Goal: Transaction & Acquisition: Purchase product/service

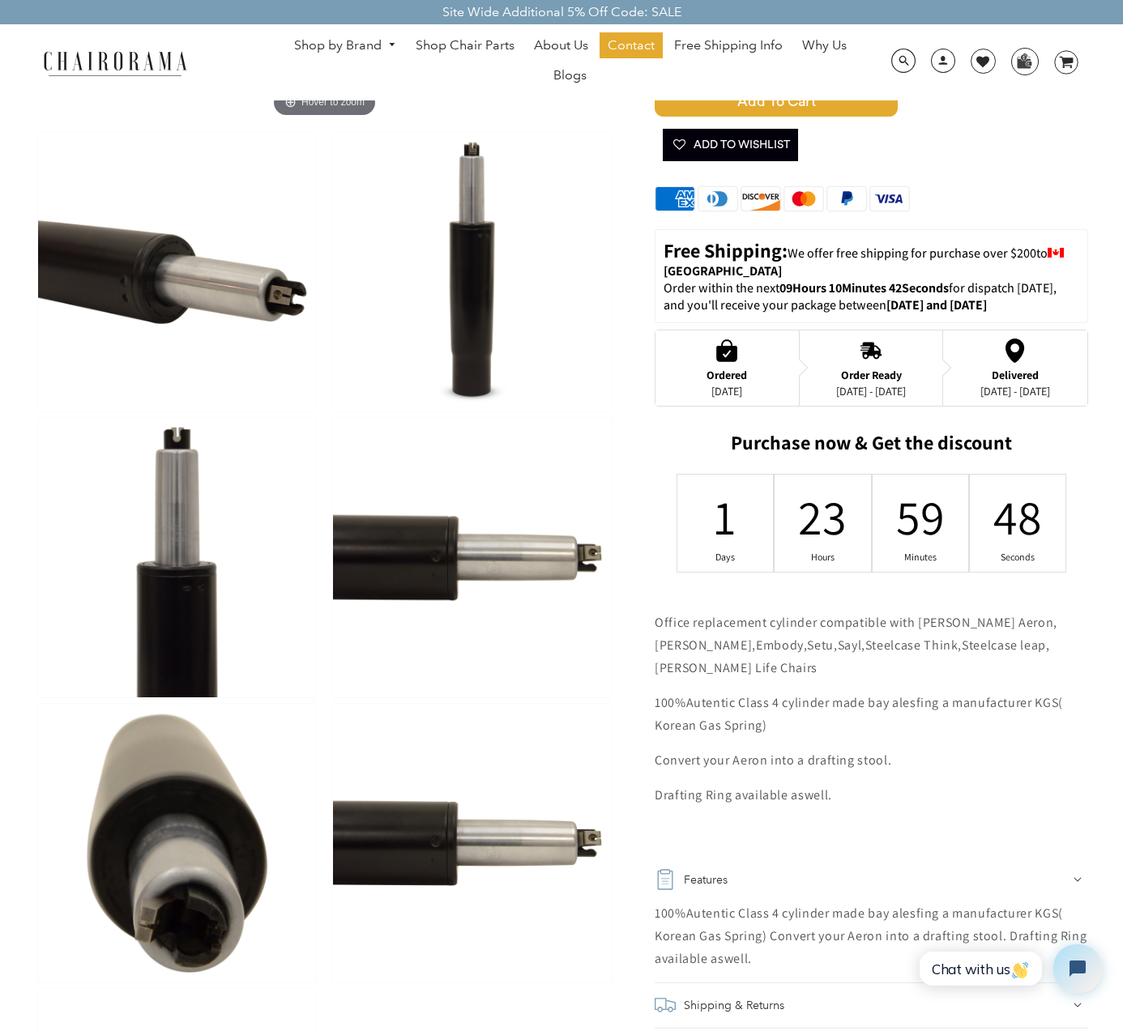
scroll to position [487, 0]
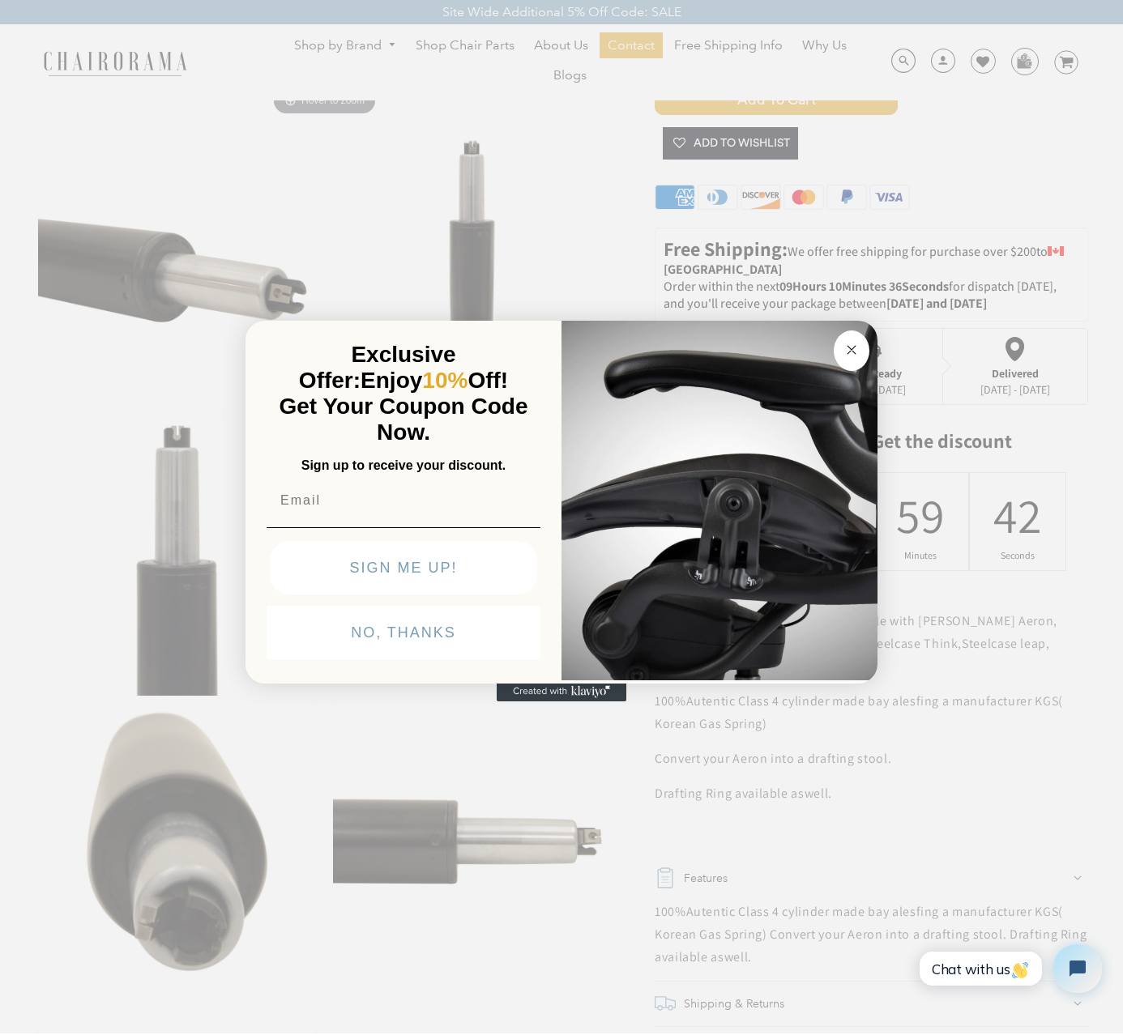
click at [852, 351] on circle "Close dialog" at bounding box center [851, 350] width 19 height 19
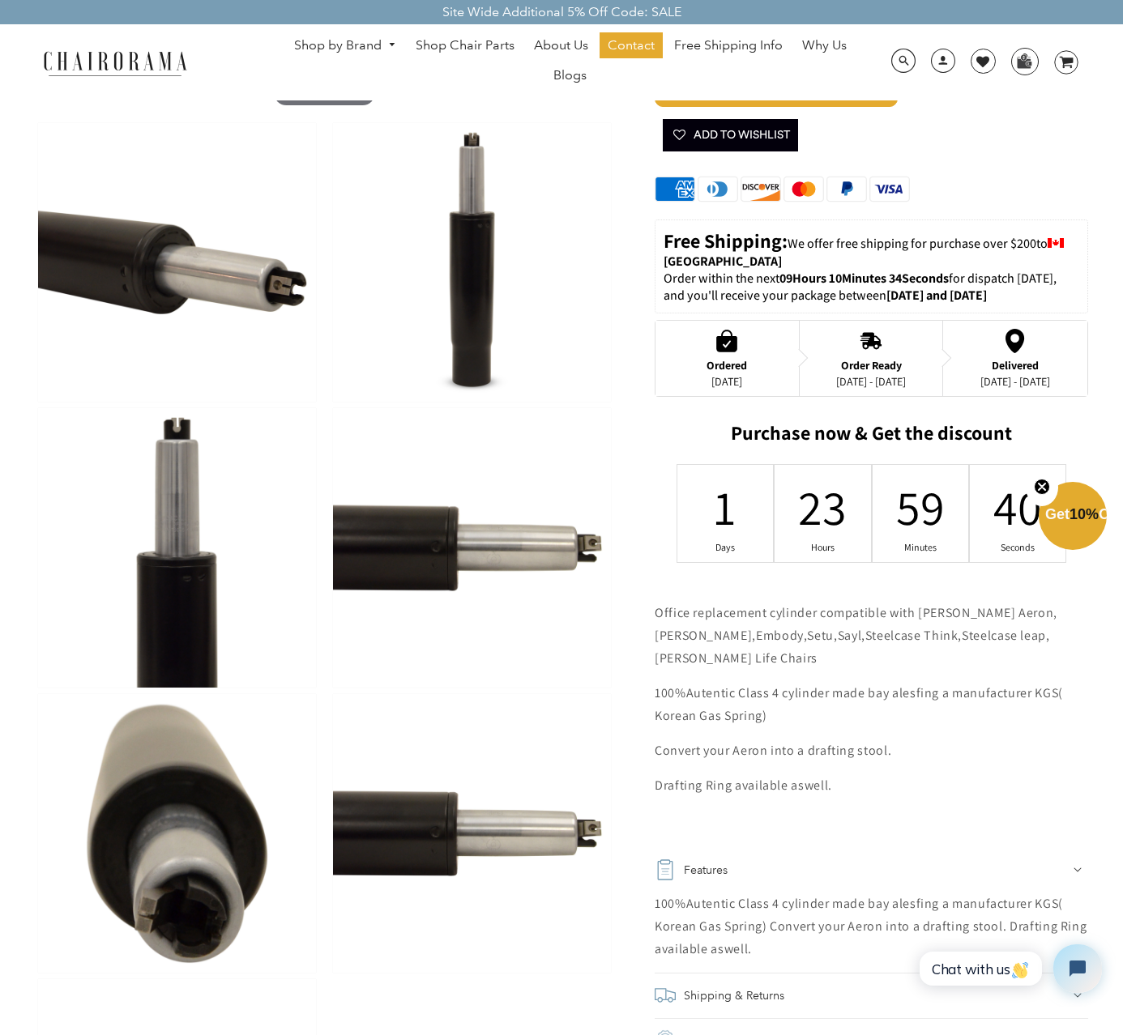
scroll to position [496, 0]
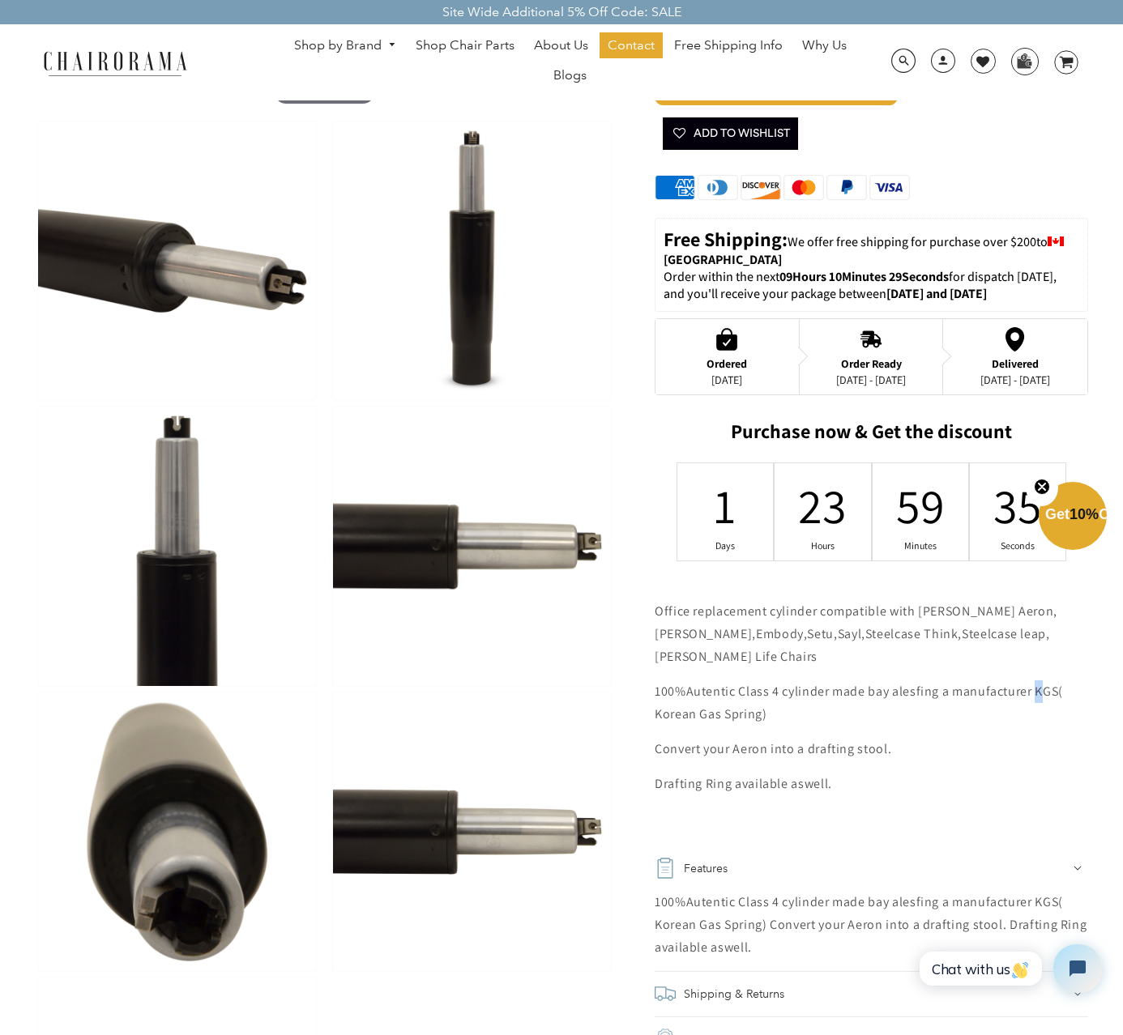
click at [1040, 694] on p "100%Autentic Class 4 cylinder made bay alesfing a manufacturer KGS( Korean Gas …" at bounding box center [870, 702] width 433 height 45
drag, startPoint x: 653, startPoint y: 715, endPoint x: 761, endPoint y: 716, distance: 107.7
click at [761, 716] on div "Office Chair Replacement Cylinder for Herman Miller Aeron Cable Version. by cha…" at bounding box center [851, 445] width 474 height 1643
copy p "Korean Gas Spring"
click at [1047, 156] on div "Cart Error Add to Cart Added Add To Wishlist" at bounding box center [870, 81] width 433 height 154
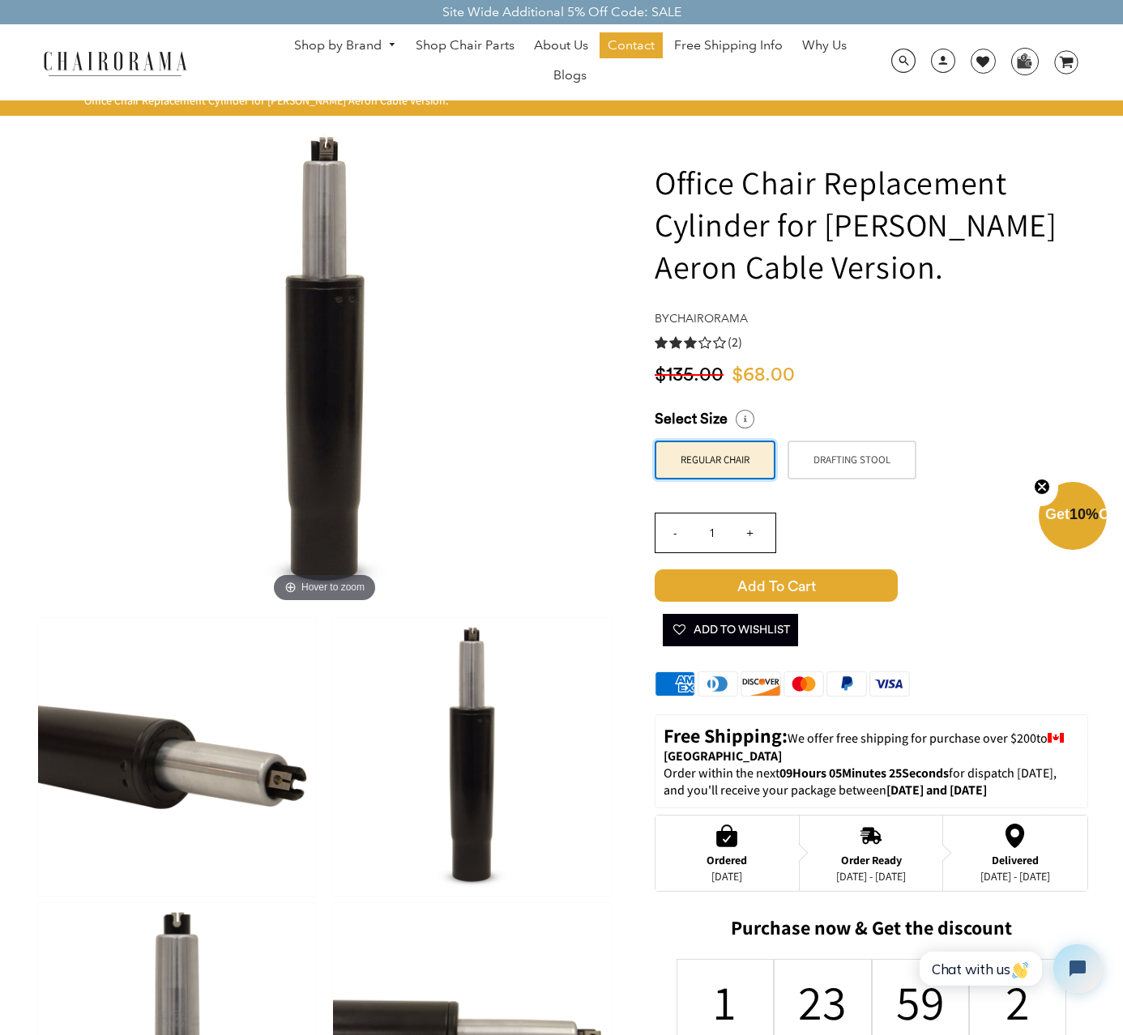
click at [1069, 518] on span "10%" at bounding box center [1083, 514] width 29 height 16
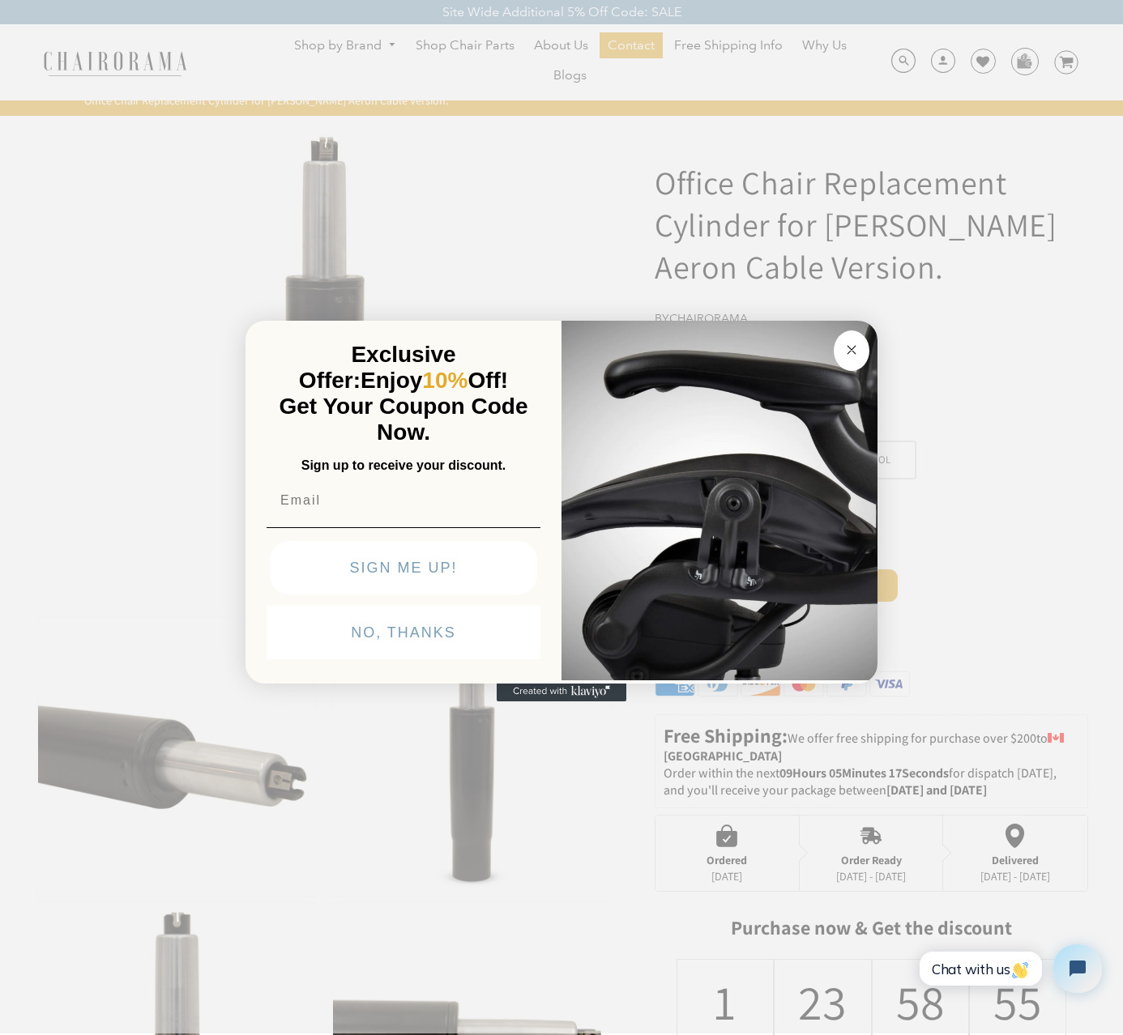
click at [403, 507] on input "Email" at bounding box center [403, 500] width 274 height 32
type input "hello@michelvalois.com"
click at [483, 576] on button "SIGN ME UP!" at bounding box center [403, 568] width 267 height 53
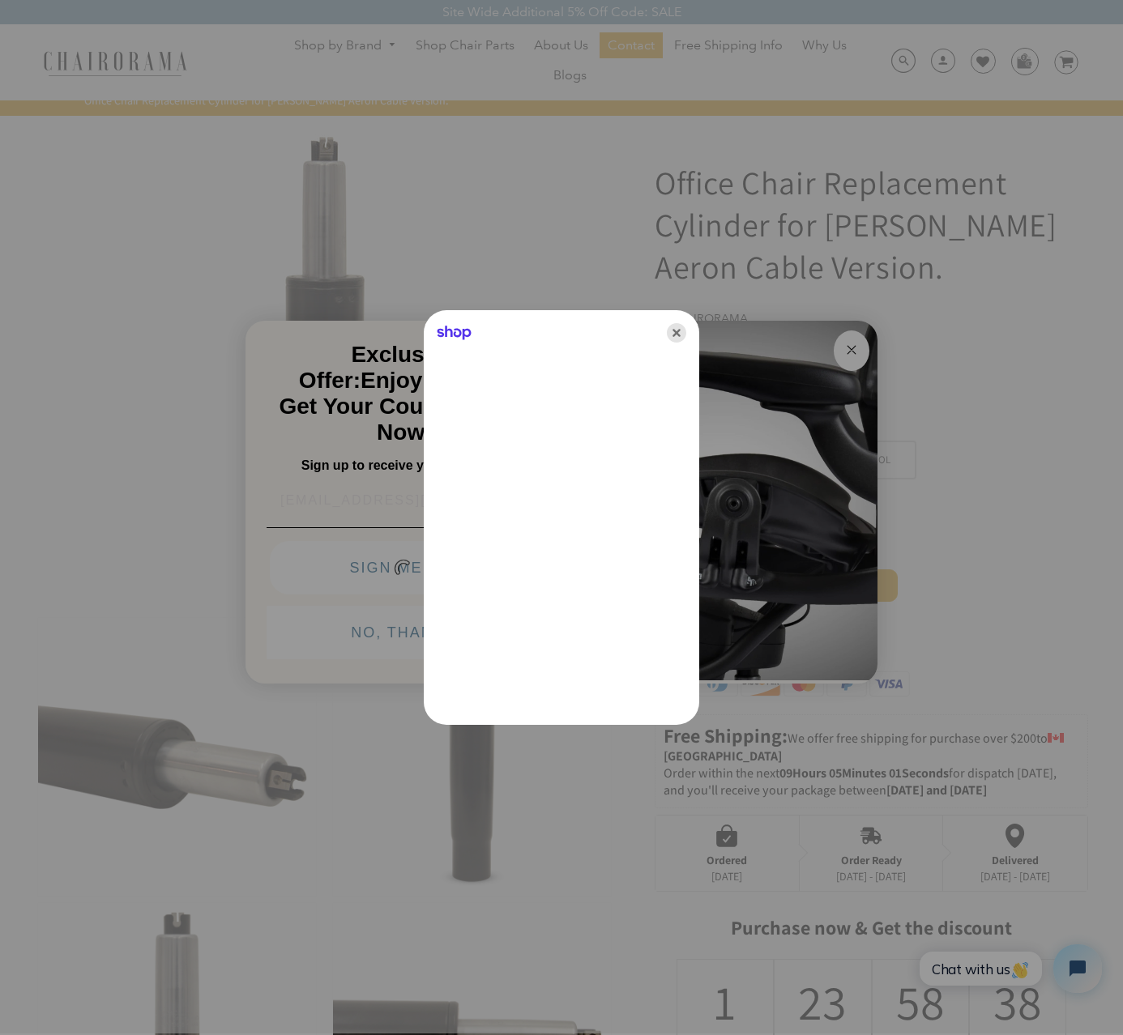
click at [673, 329] on icon "Close" at bounding box center [676, 332] width 19 height 19
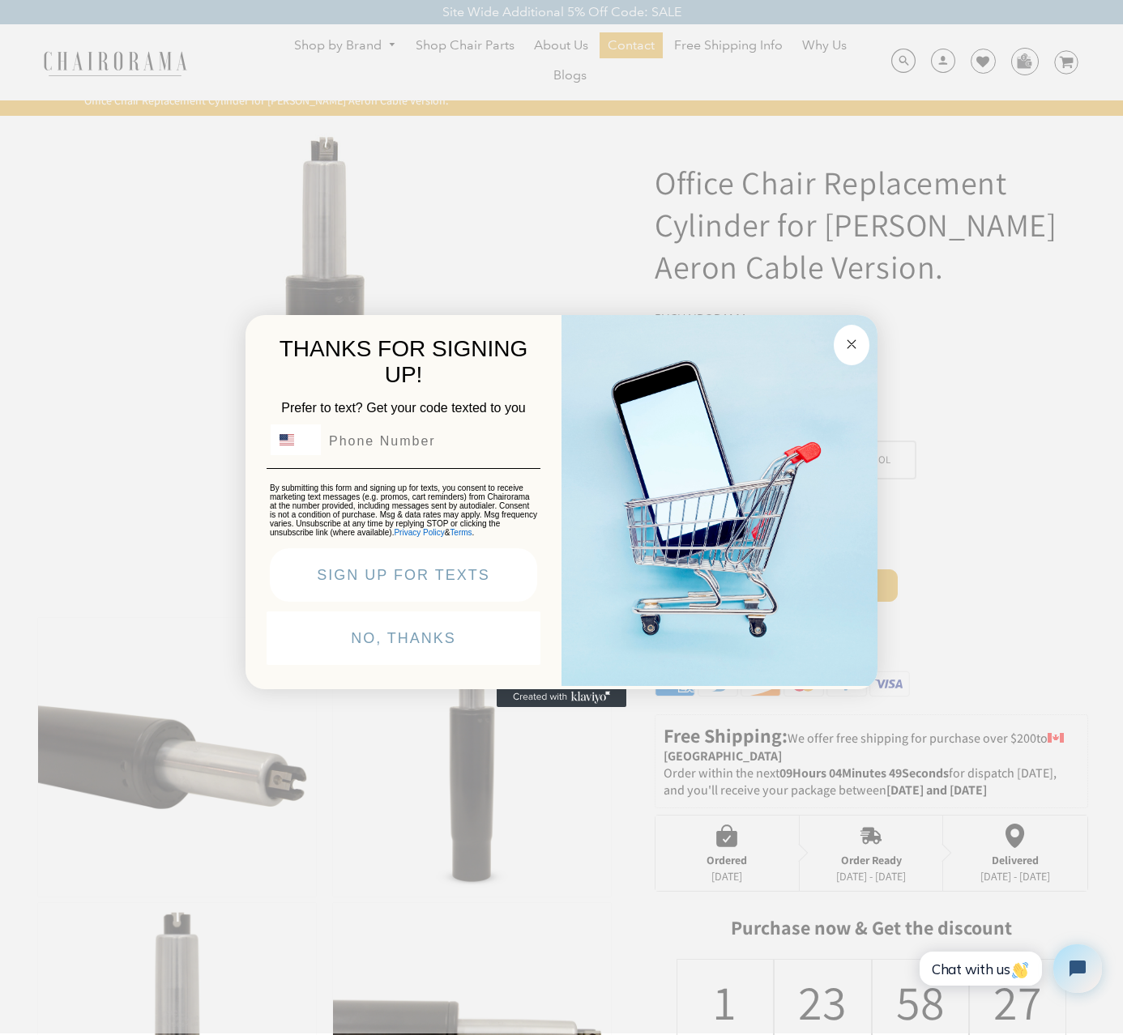
click at [453, 646] on button "NO, THANKS" at bounding box center [403, 638] width 274 height 53
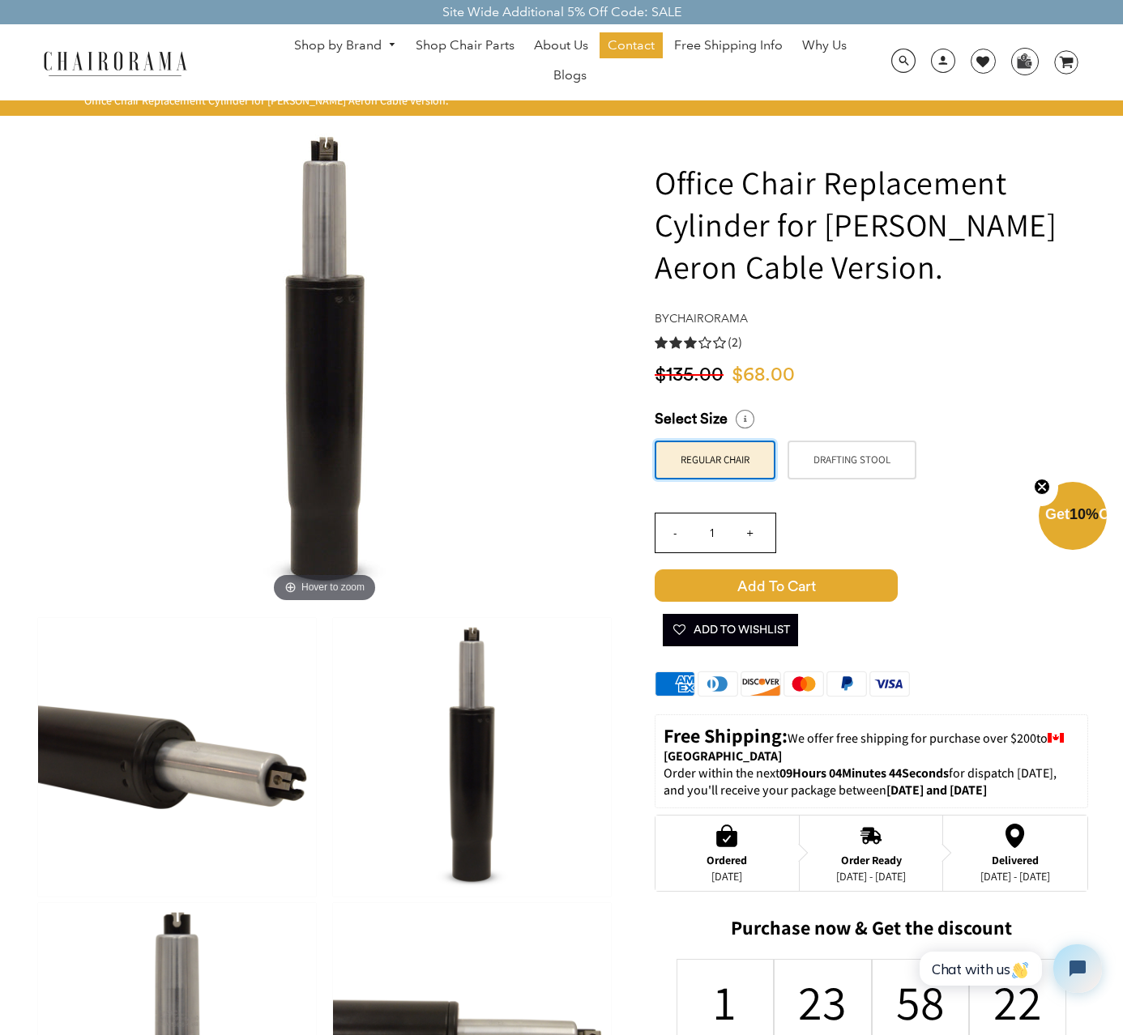
click at [794, 585] on span "Add to Cart" at bounding box center [775, 585] width 243 height 32
click at [1066, 68] on icon "image/svg+xml Layer 1" at bounding box center [1066, 63] width 24 height 26
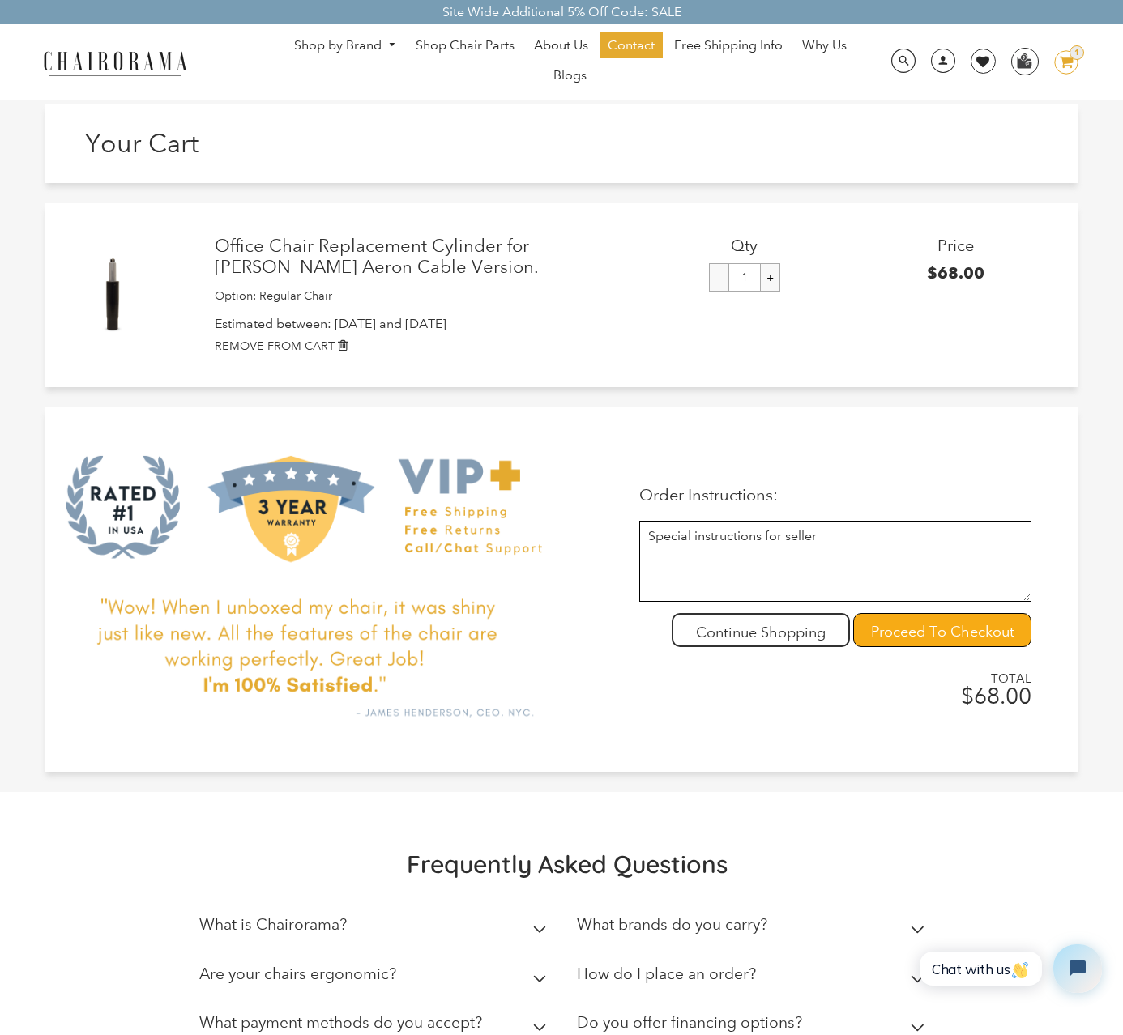
click at [939, 629] on input "Proceed To Checkout" at bounding box center [942, 630] width 178 height 34
